Goal: Task Accomplishment & Management: Complete application form

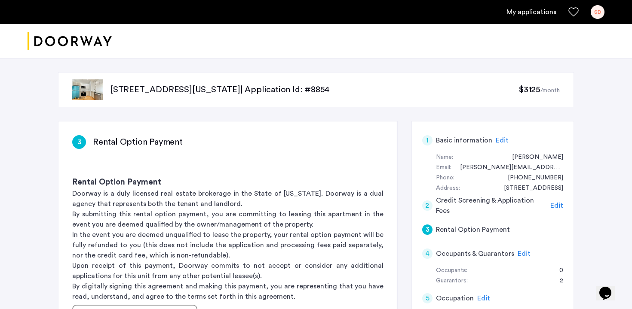
click at [599, 15] on div "SD" at bounding box center [597, 12] width 14 height 14
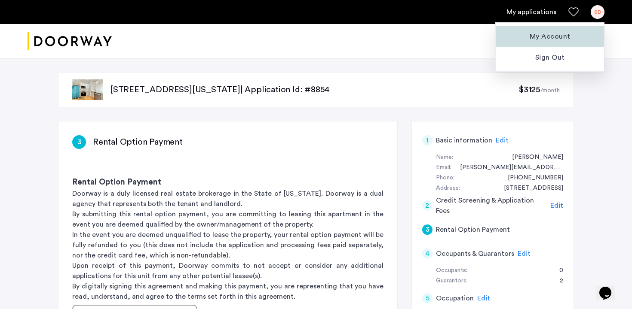
click at [565, 30] on button "My Account" at bounding box center [549, 36] width 108 height 21
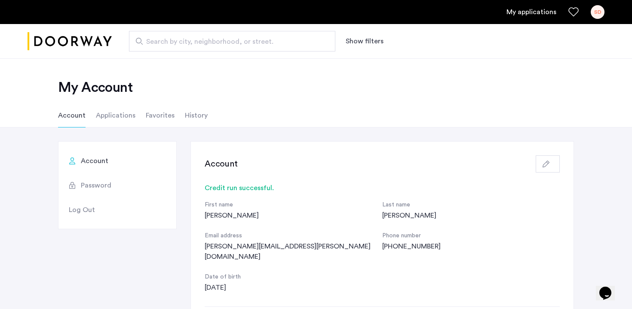
click at [125, 110] on li "Applications" at bounding box center [116, 116] width 40 height 24
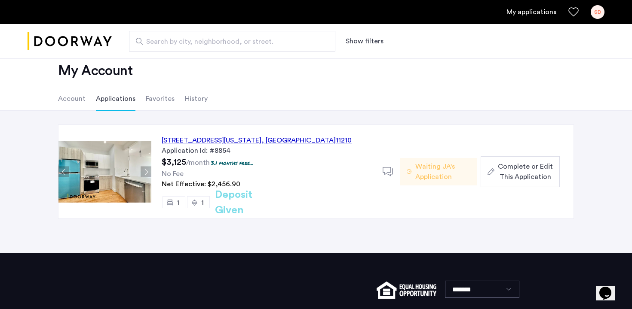
scroll to position [15, 0]
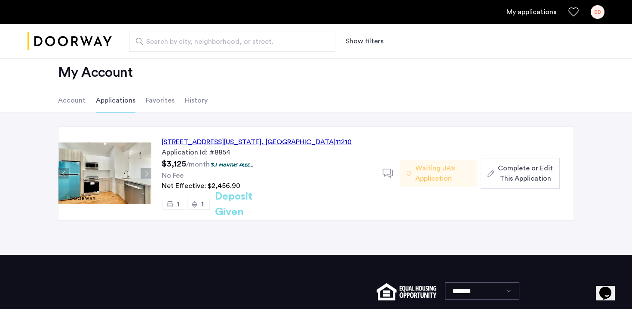
click at [154, 104] on li "Favorites" at bounding box center [160, 101] width 29 height 24
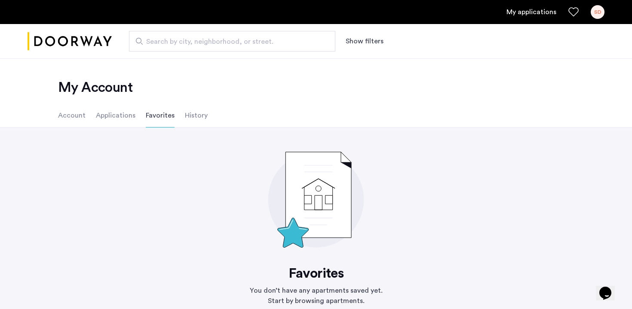
click at [188, 122] on li "History" at bounding box center [196, 116] width 23 height 24
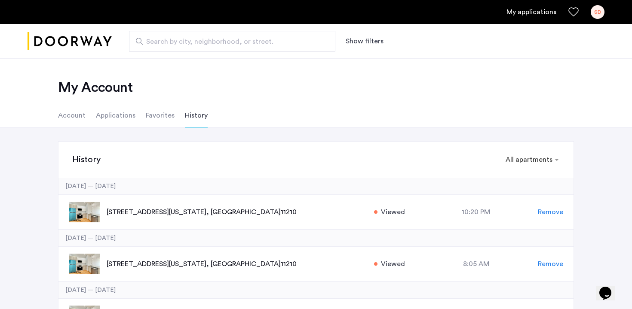
click at [131, 119] on li "Applications" at bounding box center [116, 116] width 40 height 24
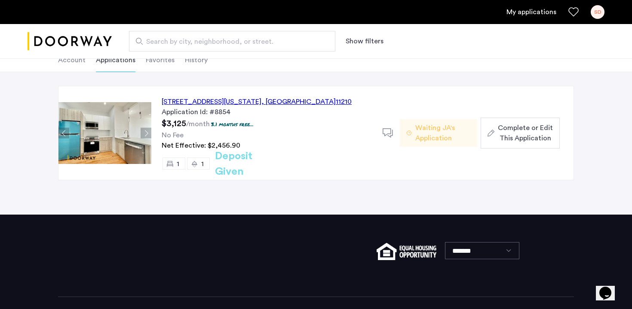
scroll to position [75, 0]
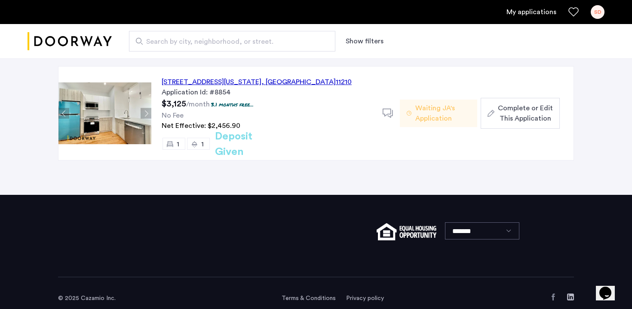
click at [285, 83] on div "1644 New York Avenue, Unit 4E, Brooklyn , NY 11210" at bounding box center [257, 82] width 190 height 10
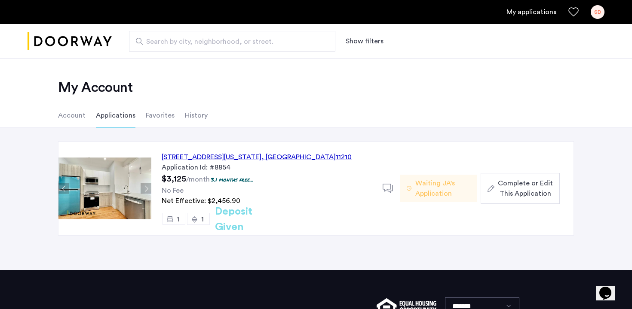
click at [515, 182] on span "Complete or Edit This Application" at bounding box center [524, 188] width 55 height 21
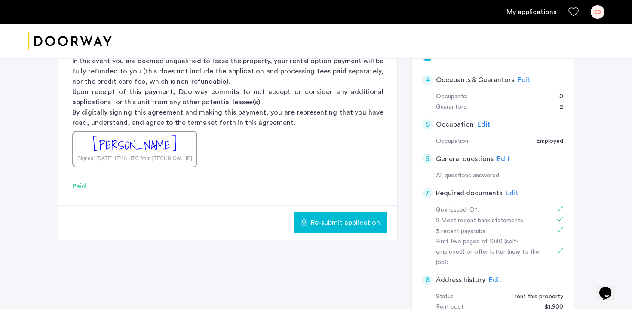
scroll to position [171, 0]
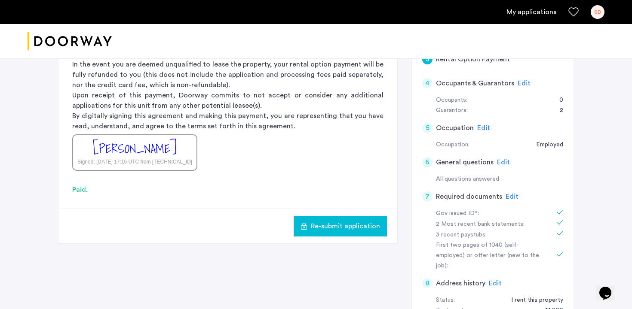
click at [519, 80] on span "Edit" at bounding box center [523, 83] width 13 height 7
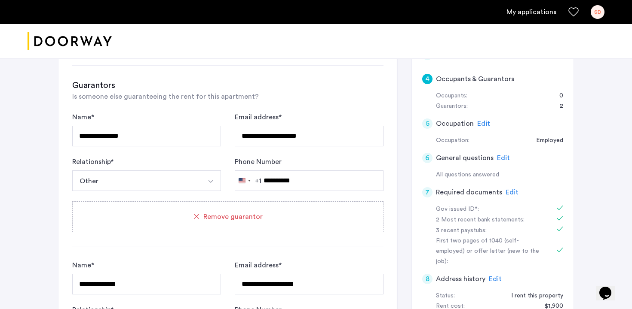
scroll to position [161, 0]
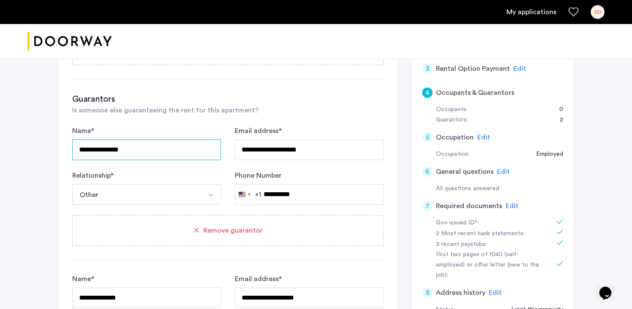
click at [130, 155] on input "**********" at bounding box center [146, 150] width 149 height 21
click at [132, 194] on button "Other" at bounding box center [136, 194] width 128 height 21
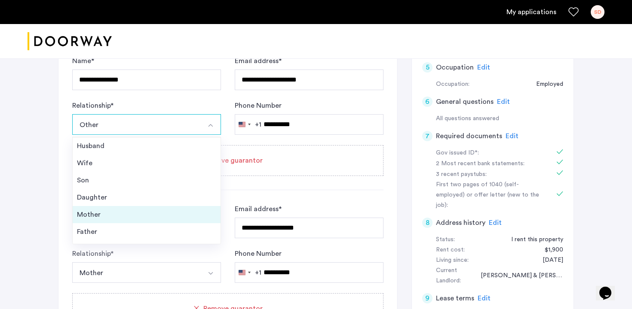
scroll to position [31, 0]
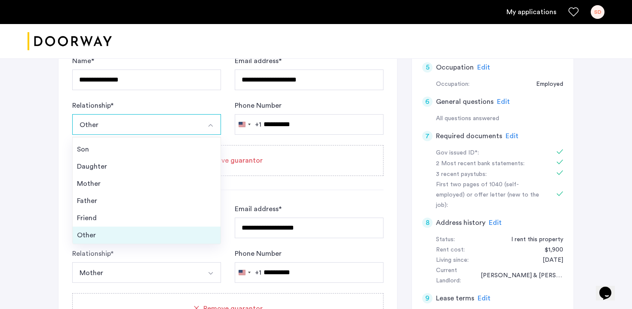
click at [113, 234] on div "Other" at bounding box center [146, 235] width 139 height 10
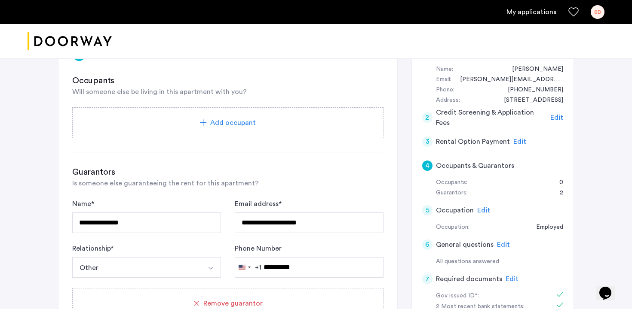
scroll to position [79, 0]
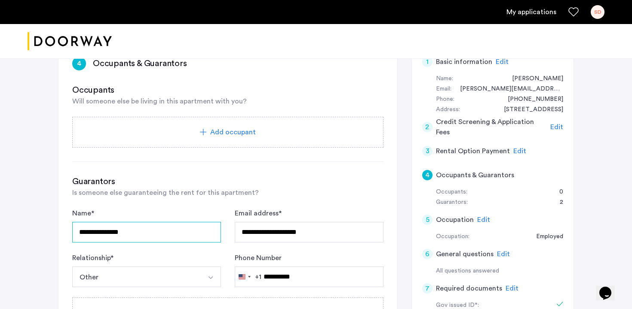
click at [136, 232] on input "**********" at bounding box center [146, 232] width 149 height 21
type input "**********"
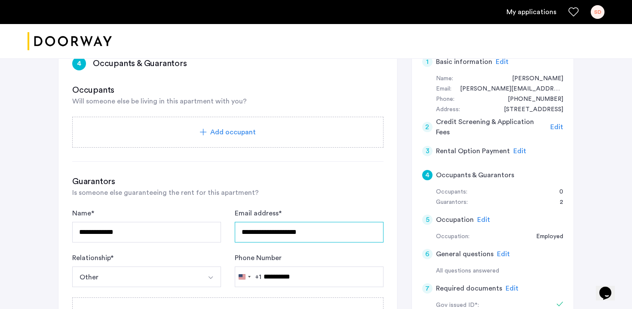
click at [296, 233] on input "**********" at bounding box center [309, 232] width 149 height 21
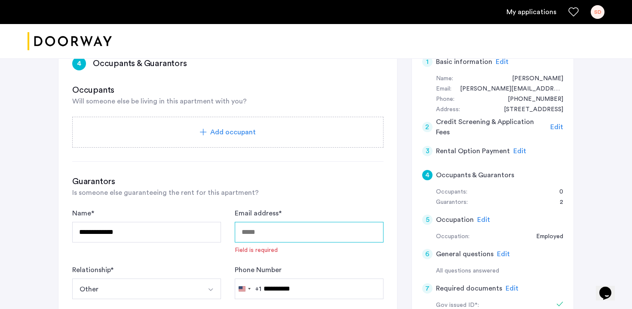
scroll to position [151, 0]
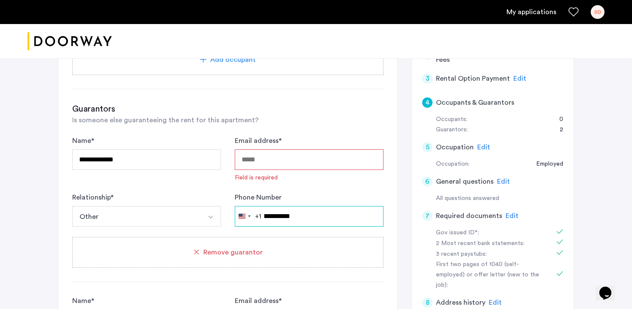
click at [299, 217] on input "**********" at bounding box center [309, 216] width 149 height 21
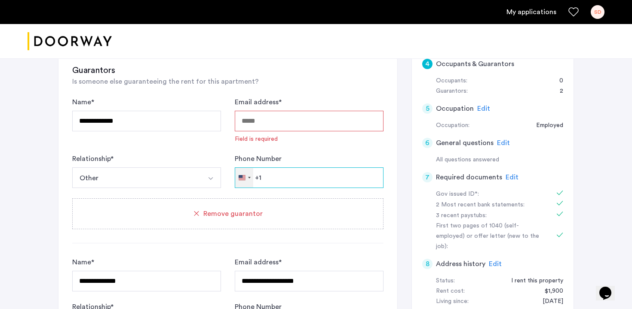
scroll to position [200, 0]
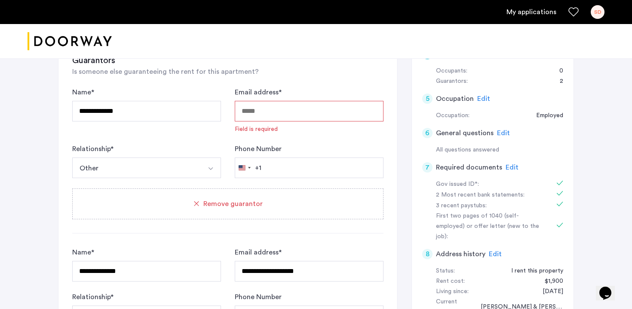
click at [252, 209] on div "Remove guarantor" at bounding box center [227, 204] width 311 height 31
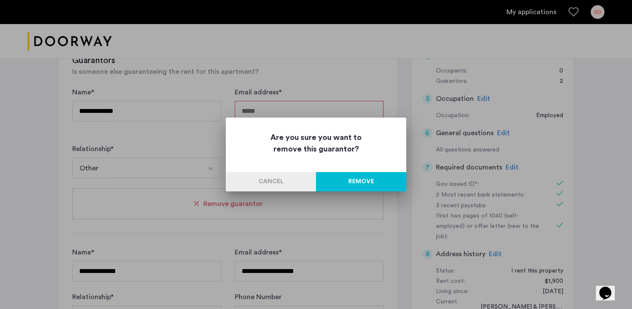
scroll to position [0, 0]
click at [349, 185] on button "Remove" at bounding box center [361, 181] width 90 height 19
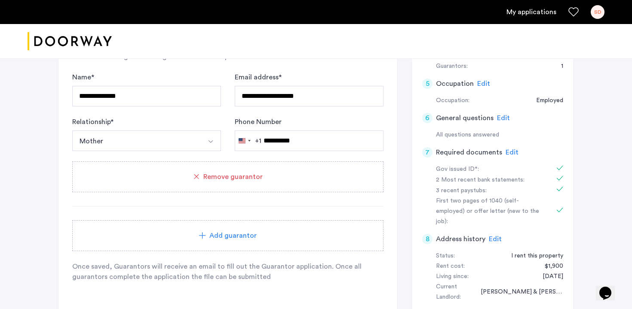
scroll to position [217, 0]
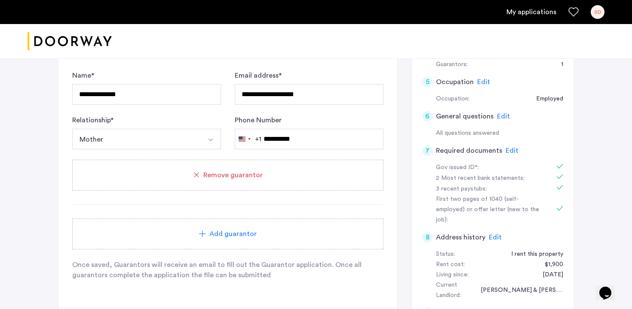
click at [243, 183] on div "Remove guarantor" at bounding box center [227, 175] width 311 height 31
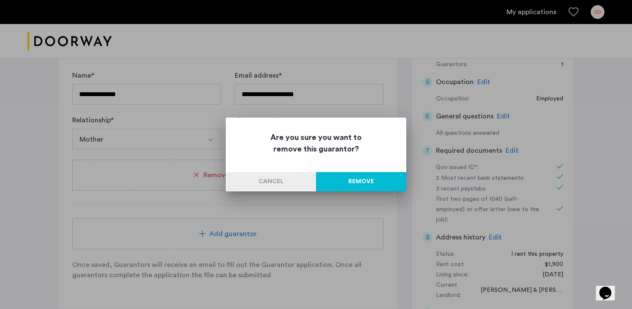
click at [348, 183] on button "Remove" at bounding box center [361, 181] width 90 height 19
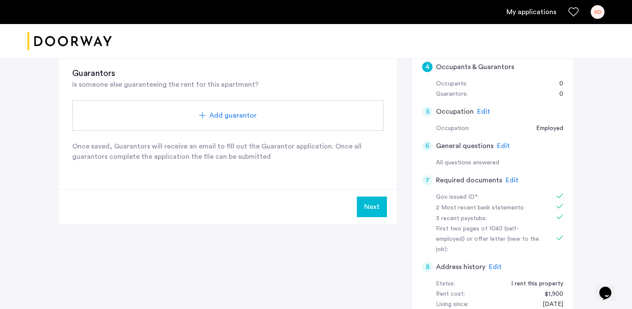
scroll to position [132, 0]
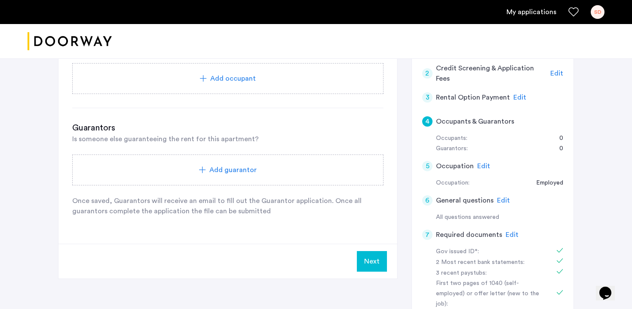
click at [213, 168] on span "Add guarantor" at bounding box center [232, 170] width 47 height 10
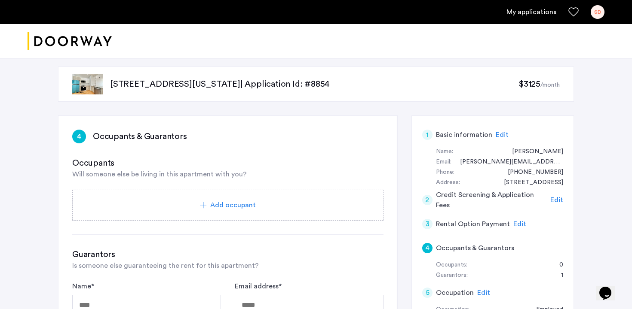
scroll to position [119, 0]
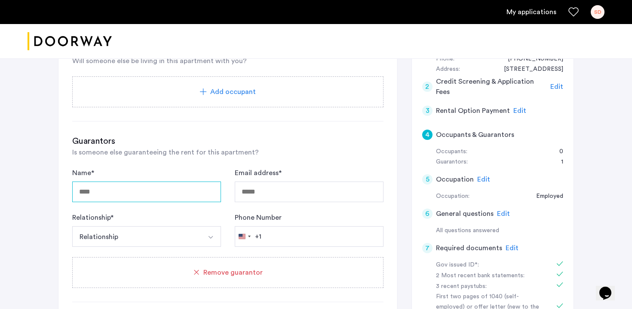
click at [165, 183] on input "Name *" at bounding box center [146, 192] width 149 height 21
type input "**********"
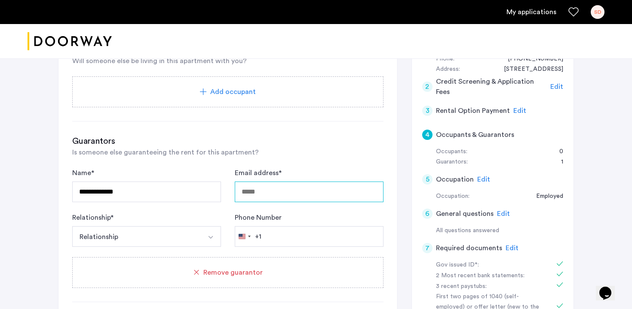
click at [304, 190] on input "Email address *" at bounding box center [309, 192] width 149 height 21
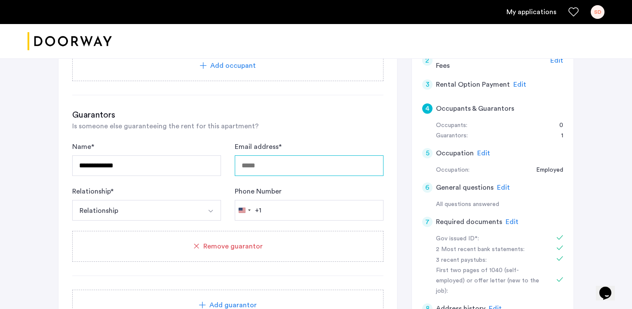
scroll to position [131, 0]
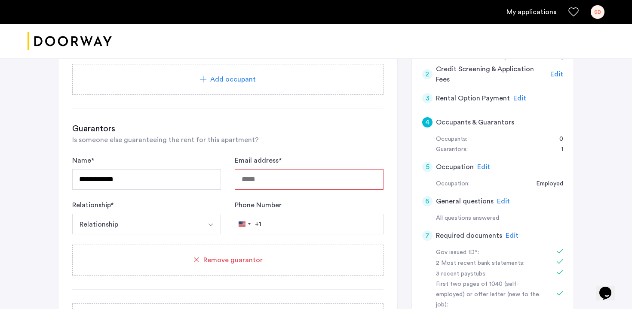
click at [272, 169] on div "Email address *" at bounding box center [309, 173] width 149 height 34
click at [272, 178] on input "Email address *" at bounding box center [309, 179] width 149 height 21
type input "**********"
click at [213, 224] on img "Select option" at bounding box center [210, 225] width 7 height 7
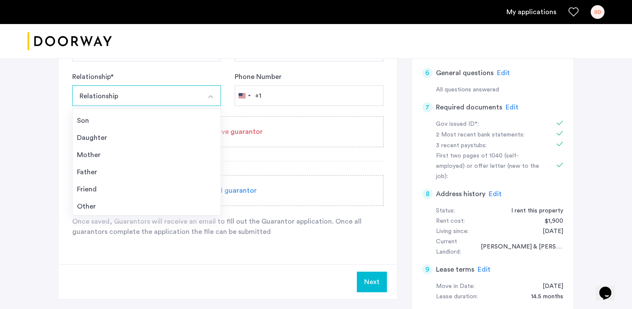
scroll to position [272, 0]
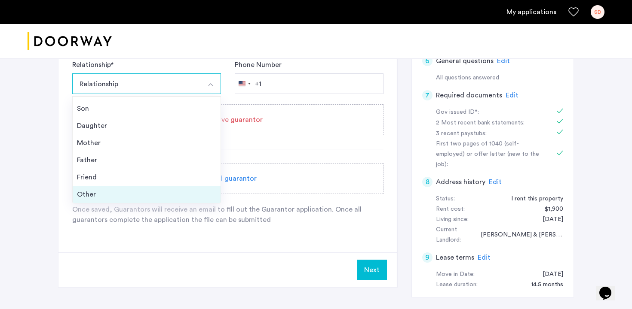
click at [121, 201] on li "Other" at bounding box center [147, 194] width 148 height 17
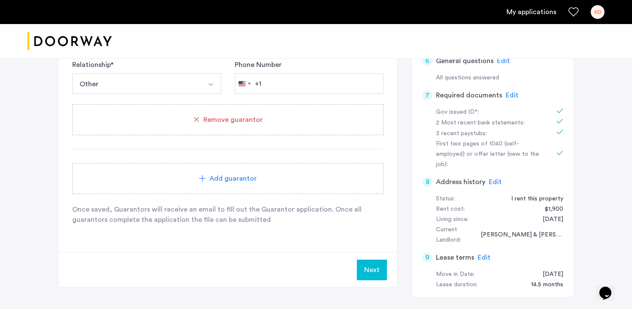
scroll to position [203, 0]
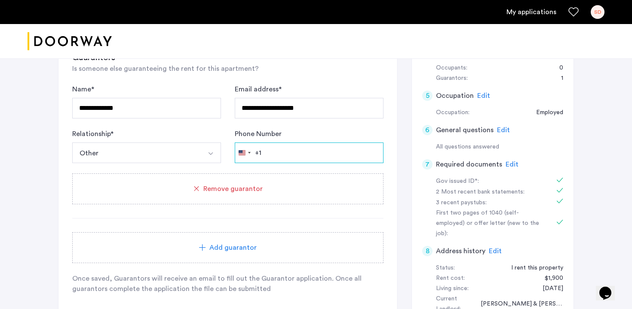
click at [282, 156] on input "Phone Number" at bounding box center [309, 153] width 149 height 21
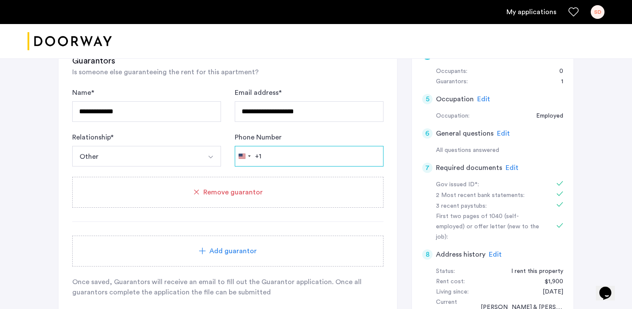
scroll to position [198, 0]
type input "*"
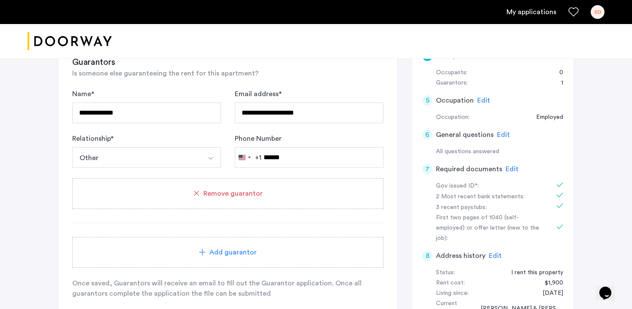
drag, startPoint x: 300, startPoint y: 170, endPoint x: 300, endPoint y: 163, distance: 7.3
click at [300, 170] on div "**********" at bounding box center [227, 156] width 311 height 134
click at [300, 162] on input "******" at bounding box center [309, 157] width 149 height 21
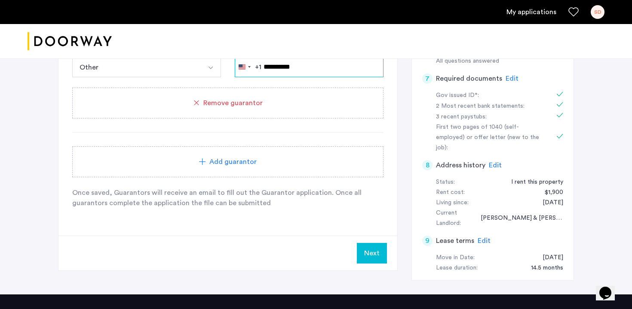
scroll to position [312, 0]
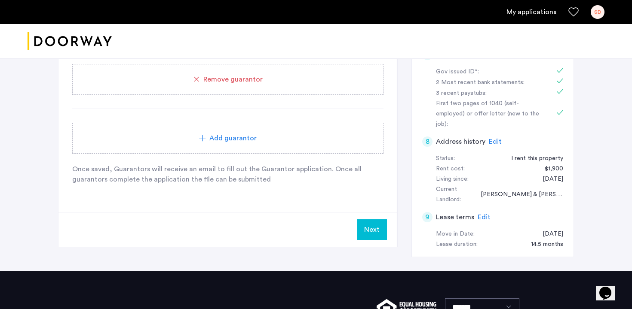
type input "**********"
click at [393, 237] on div "Next" at bounding box center [227, 229] width 339 height 35
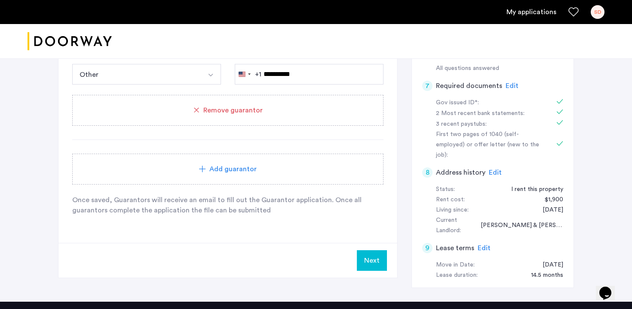
scroll to position [299, 0]
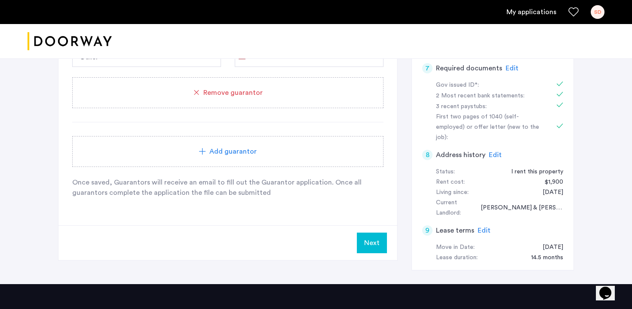
click at [380, 237] on button "Next" at bounding box center [372, 243] width 30 height 21
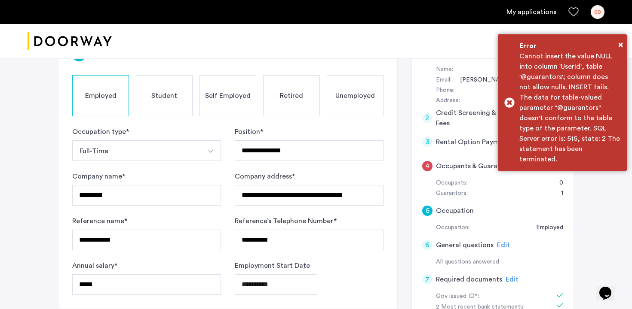
scroll to position [98, 0]
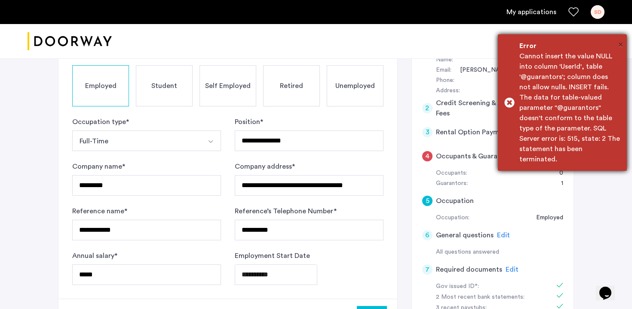
click at [620, 40] on span "×" at bounding box center [620, 44] width 5 height 9
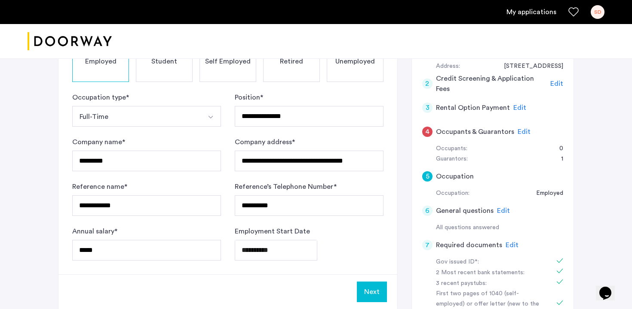
scroll to position [109, 0]
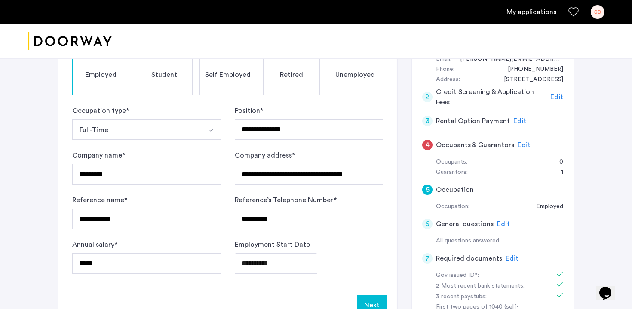
click at [534, 155] on div "4 Occupants & Guarantors Edit" at bounding box center [492, 145] width 141 height 24
click at [518, 146] on span "Edit" at bounding box center [523, 145] width 13 height 7
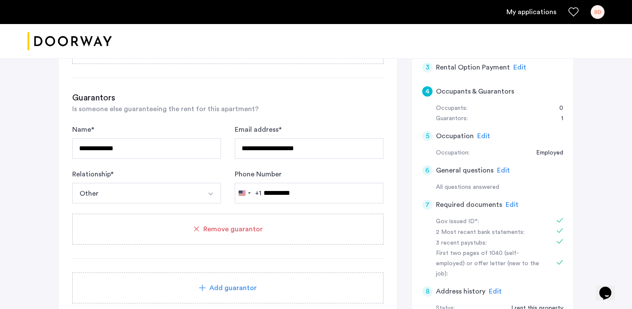
scroll to position [156, 0]
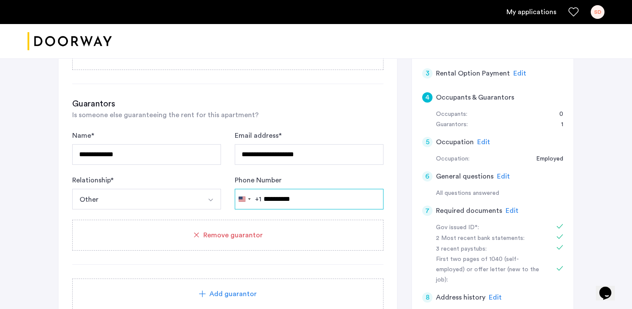
click at [287, 202] on input "**********" at bounding box center [309, 199] width 149 height 21
click at [307, 199] on input "**********" at bounding box center [309, 199] width 149 height 21
click at [263, 201] on input "**********" at bounding box center [309, 199] width 149 height 21
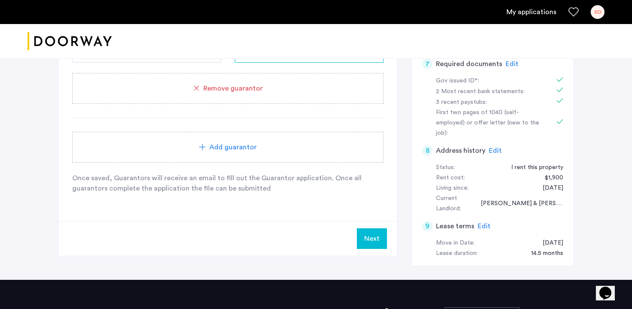
scroll to position [298, 0]
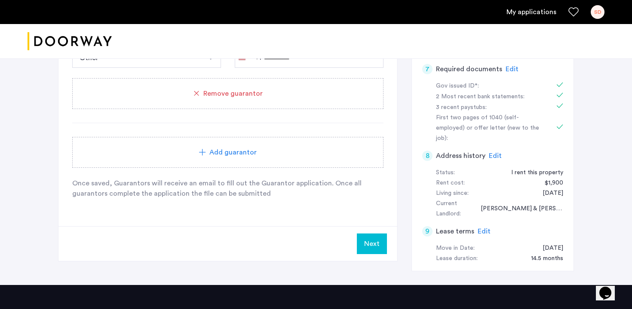
click at [368, 238] on button "Next" at bounding box center [372, 244] width 30 height 21
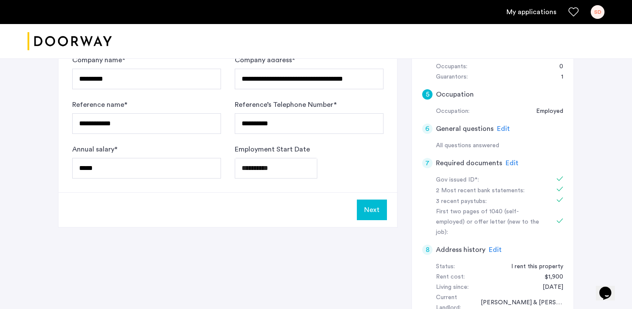
scroll to position [169, 0]
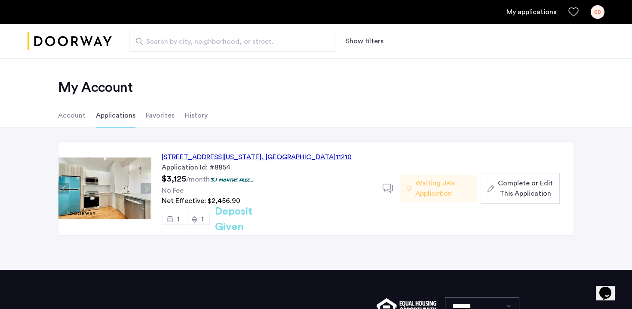
click at [503, 184] on span "Complete or Edit This Application" at bounding box center [524, 188] width 55 height 21
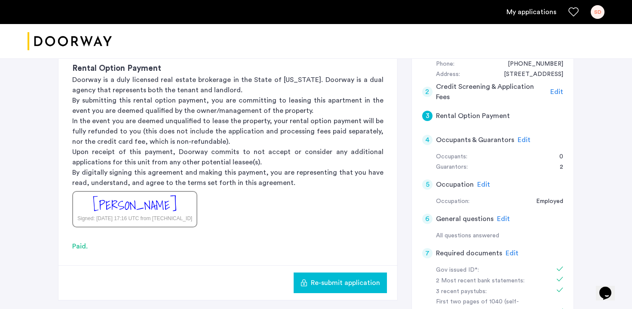
scroll to position [102, 0]
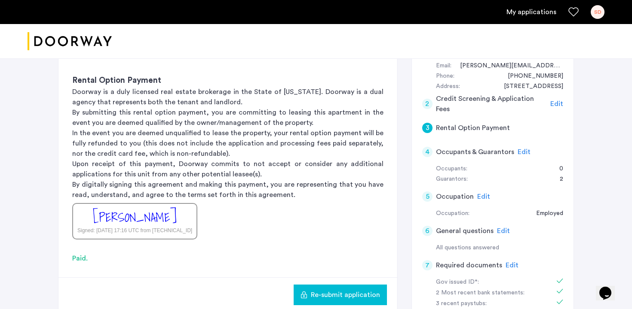
click at [518, 153] on span "Edit" at bounding box center [523, 152] width 13 height 7
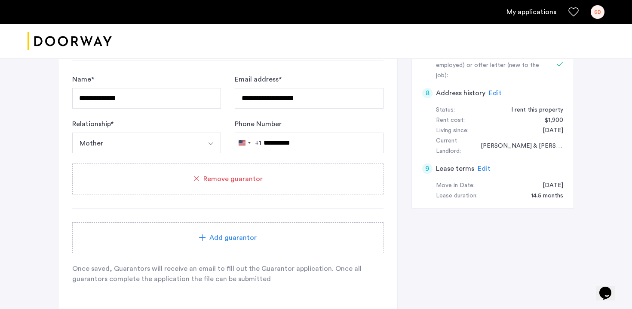
scroll to position [362, 0]
click at [192, 233] on div "Add guarantor" at bounding box center [227, 237] width 290 height 10
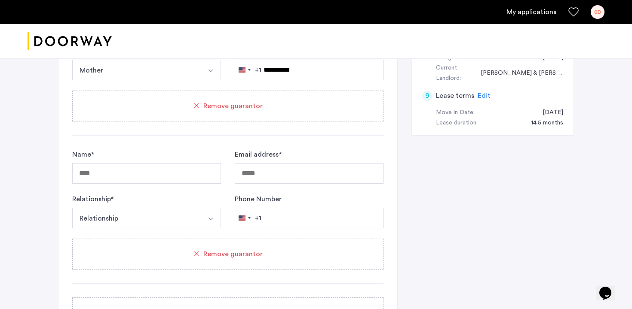
scroll to position [457, 0]
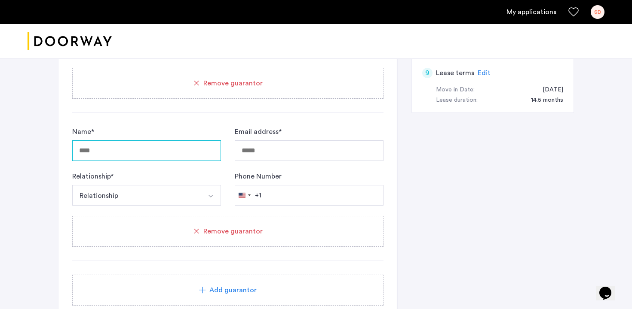
click at [157, 152] on input "Name *" at bounding box center [146, 150] width 149 height 21
type input "**********"
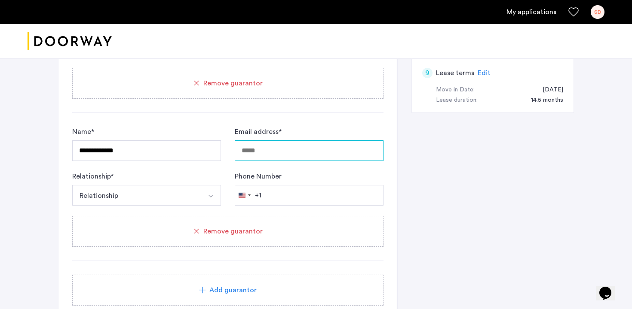
click at [290, 158] on input "Email address *" at bounding box center [309, 150] width 149 height 21
type input "**********"
click at [206, 196] on button "Select option" at bounding box center [210, 195] width 21 height 21
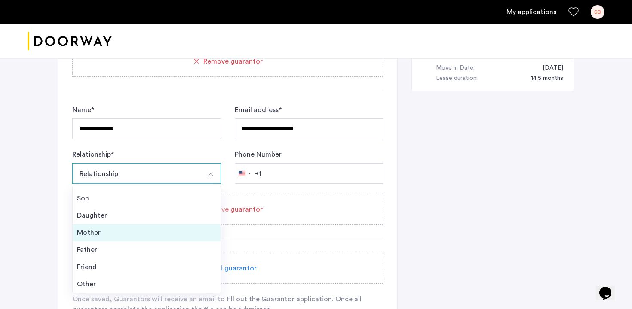
scroll to position [480, 0]
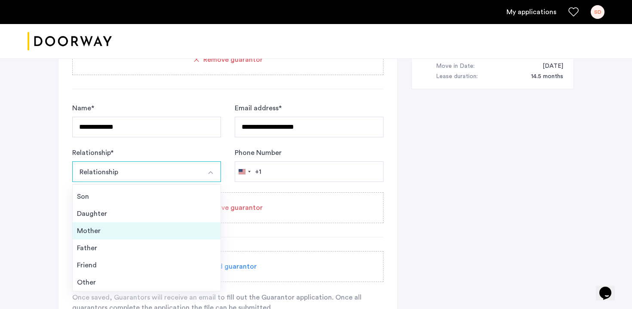
click at [160, 282] on div "Other" at bounding box center [146, 283] width 139 height 10
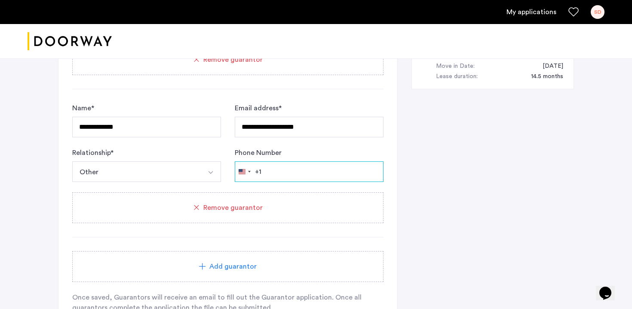
click at [272, 179] on input "Phone Number" at bounding box center [309, 172] width 149 height 21
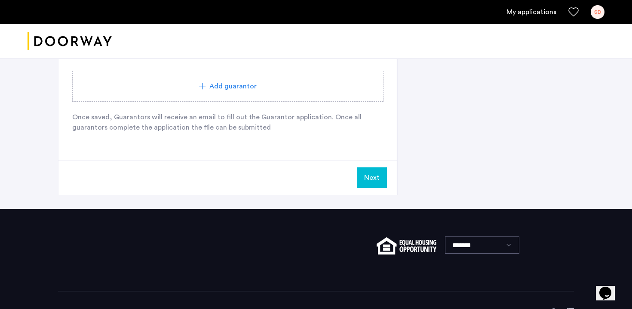
scroll to position [664, 0]
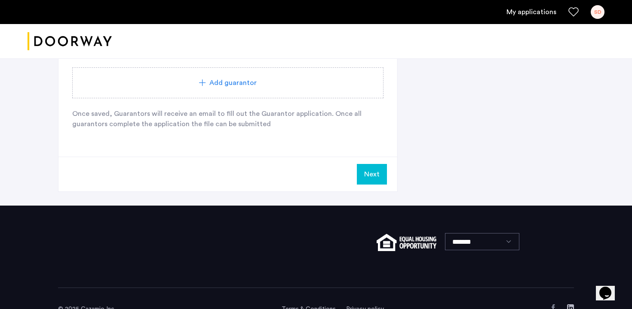
type input "**********"
click at [369, 177] on button "Next" at bounding box center [372, 174] width 30 height 21
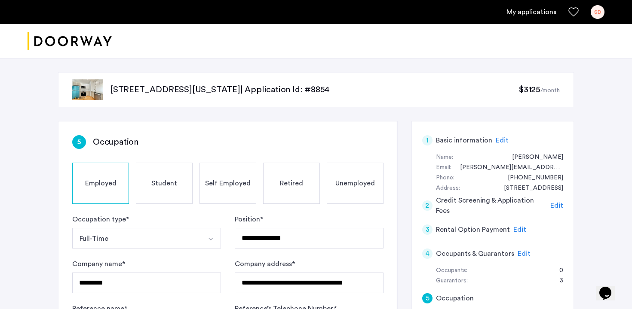
scroll to position [108, 0]
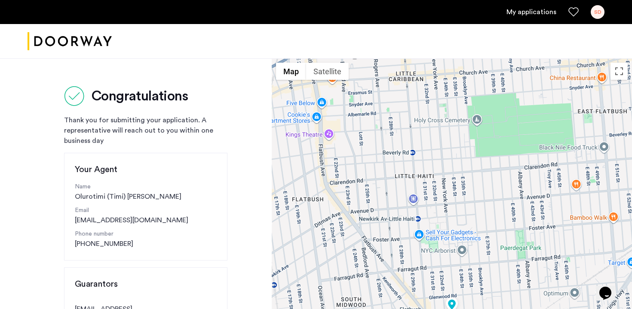
click at [595, 10] on div "SD" at bounding box center [597, 12] width 14 height 14
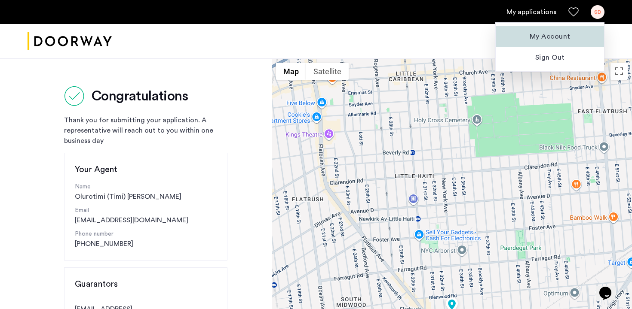
click at [539, 33] on span "My Account" at bounding box center [549, 36] width 95 height 10
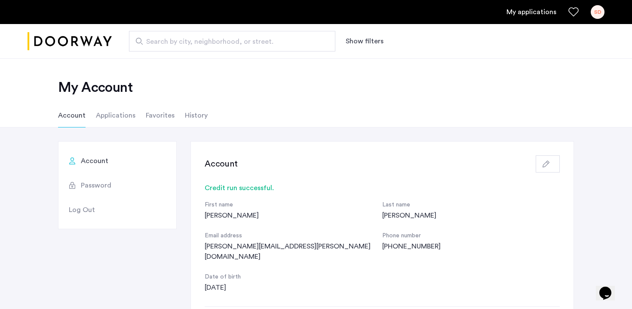
click at [113, 122] on li "Applications" at bounding box center [116, 116] width 40 height 24
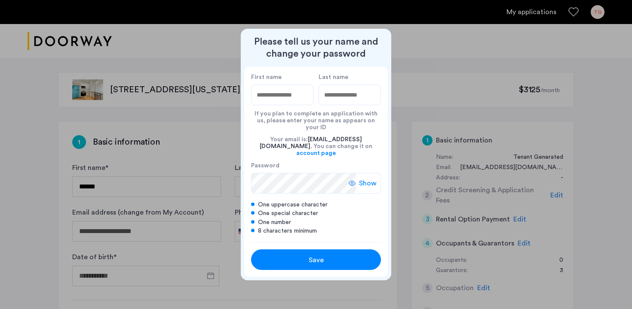
click at [292, 105] on input "First name" at bounding box center [282, 95] width 62 height 21
type input "*******"
click at [339, 105] on input "Last name" at bounding box center [349, 95] width 62 height 21
type input "*****"
click at [352, 180] on icon at bounding box center [351, 183] width 7 height 7
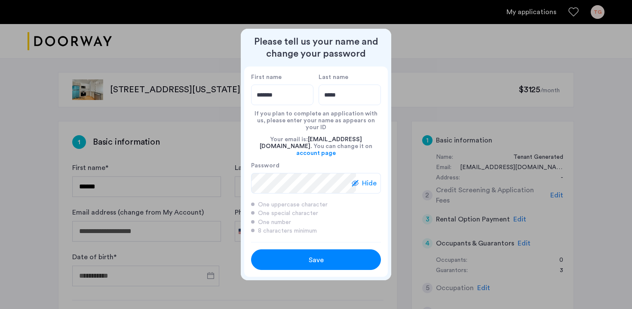
click at [306, 250] on button "Save" at bounding box center [316, 260] width 130 height 21
